Goal: Task Accomplishment & Management: Use online tool/utility

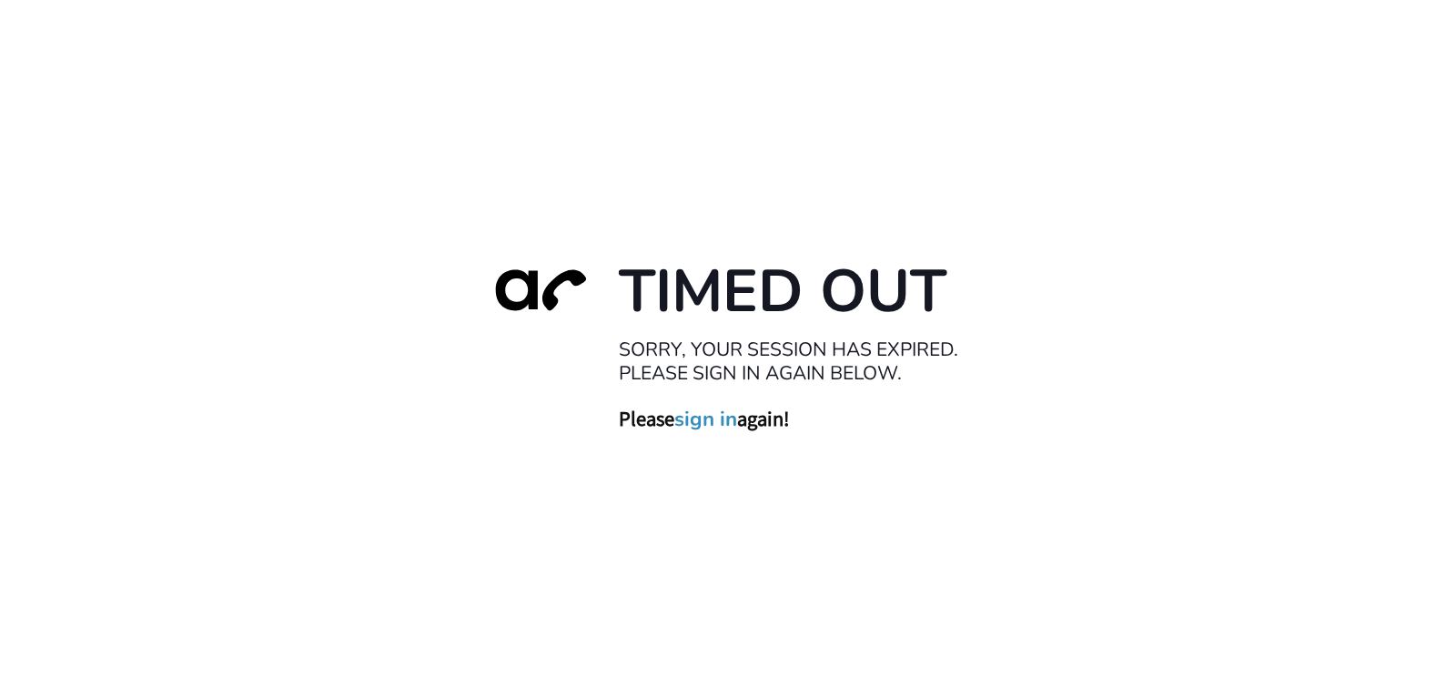
click at [726, 421] on link "sign in" at bounding box center [705, 418] width 63 height 25
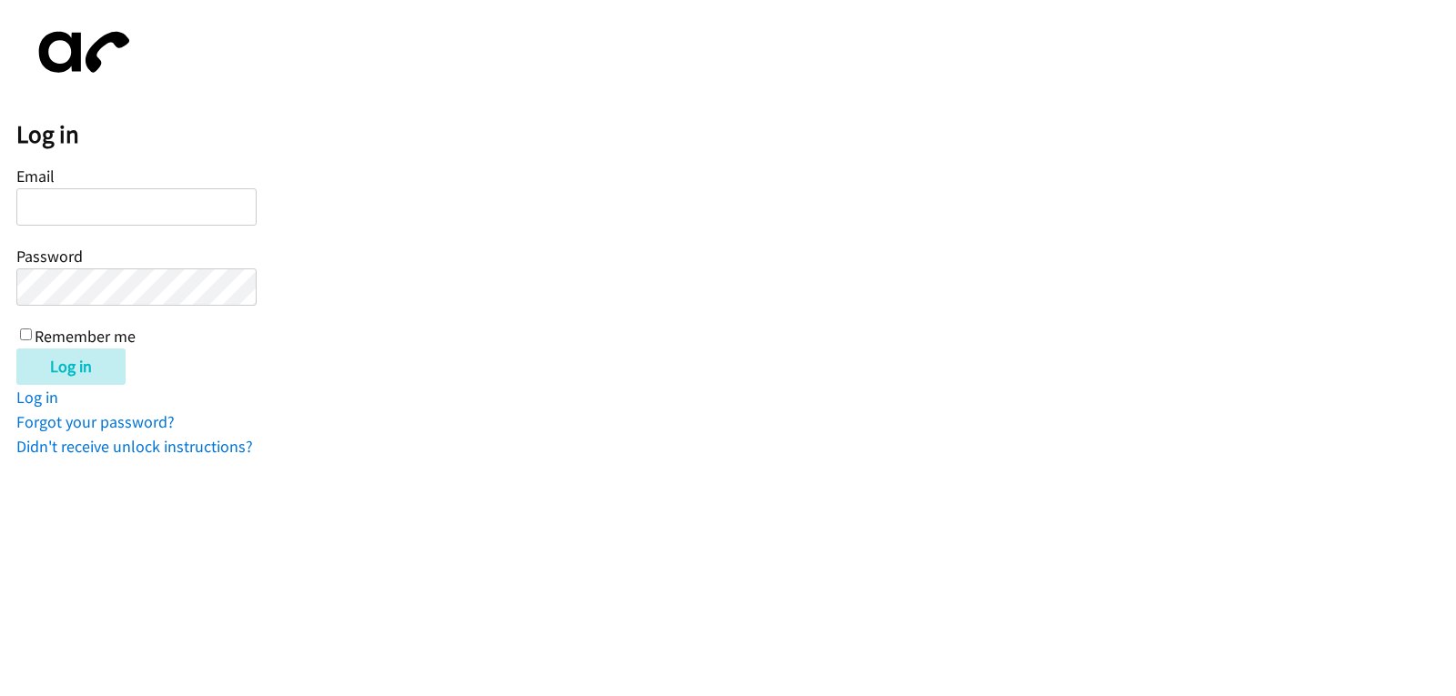
click at [187, 211] on input "Email" at bounding box center [136, 206] width 240 height 37
paste input "[EMAIL_ADDRESS][DOMAIN_NAME]"
type input "[EMAIL_ADDRESS][DOMAIN_NAME]"
click at [72, 357] on input "Log in" at bounding box center [70, 366] width 109 height 36
